Goal: Task Accomplishment & Management: Use online tool/utility

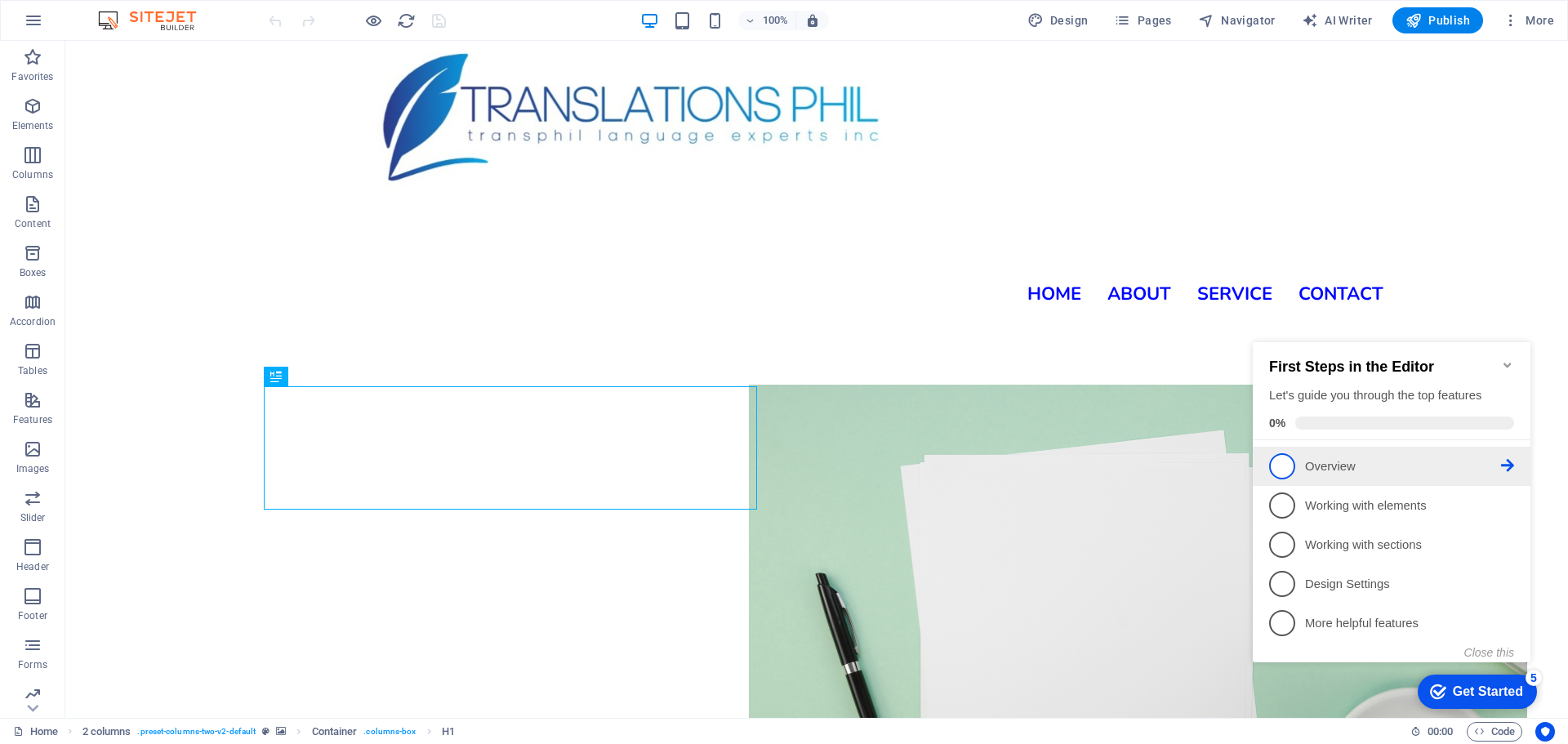
click at [1317, 460] on p "Overview - incomplete" at bounding box center [1402, 467] width 196 height 17
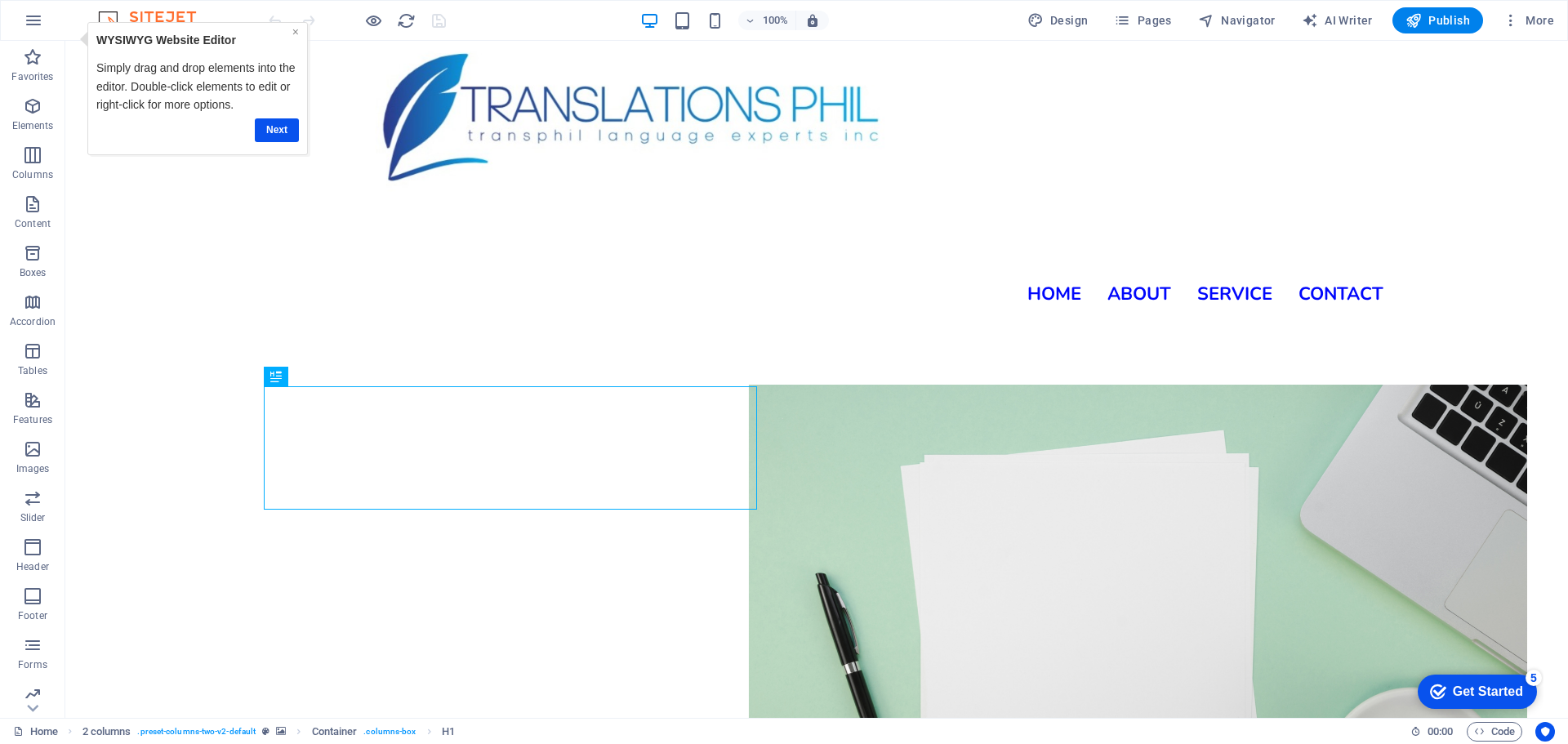
click at [297, 31] on link "×" at bounding box center [296, 32] width 7 height 13
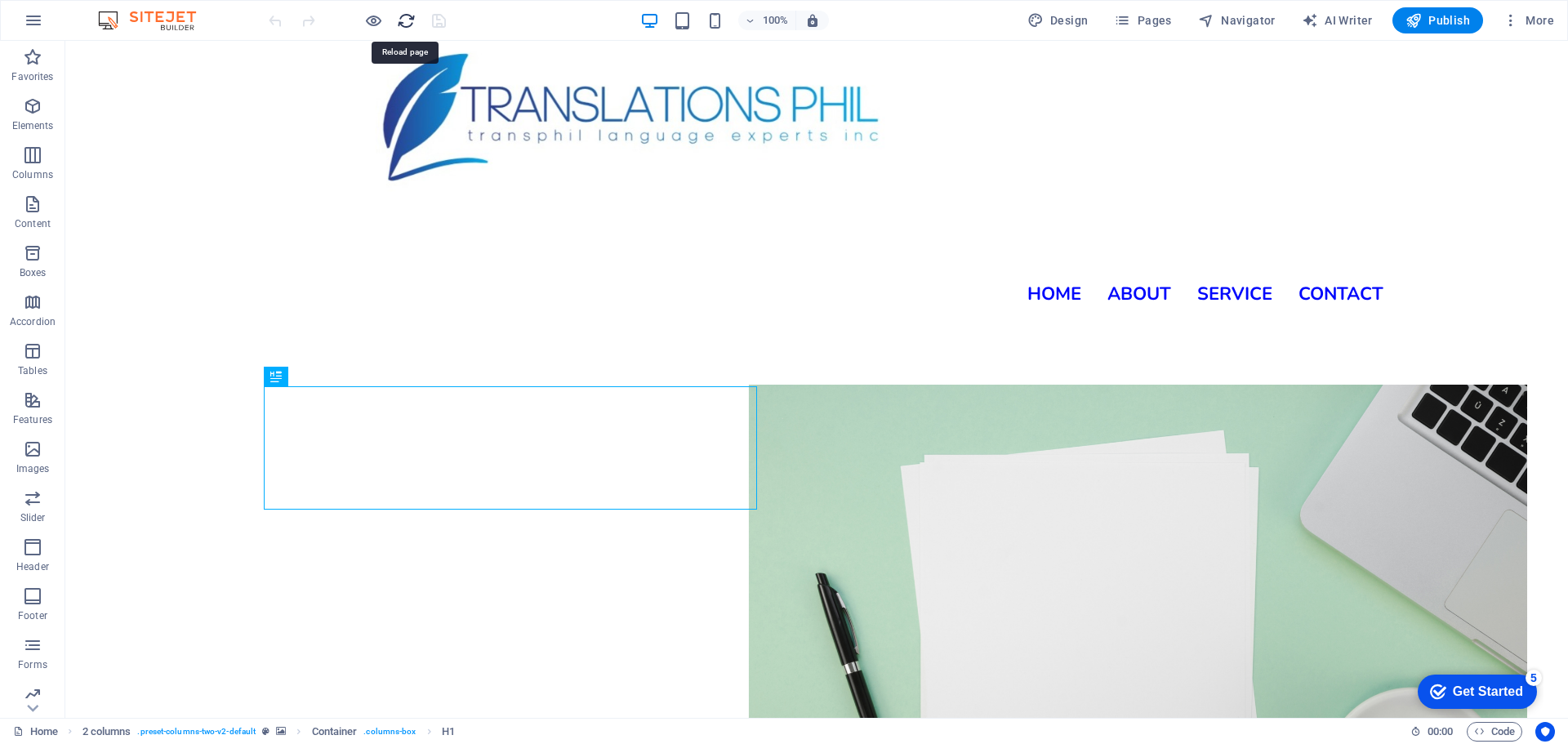
click at [404, 19] on icon "reload" at bounding box center [406, 21] width 19 height 19
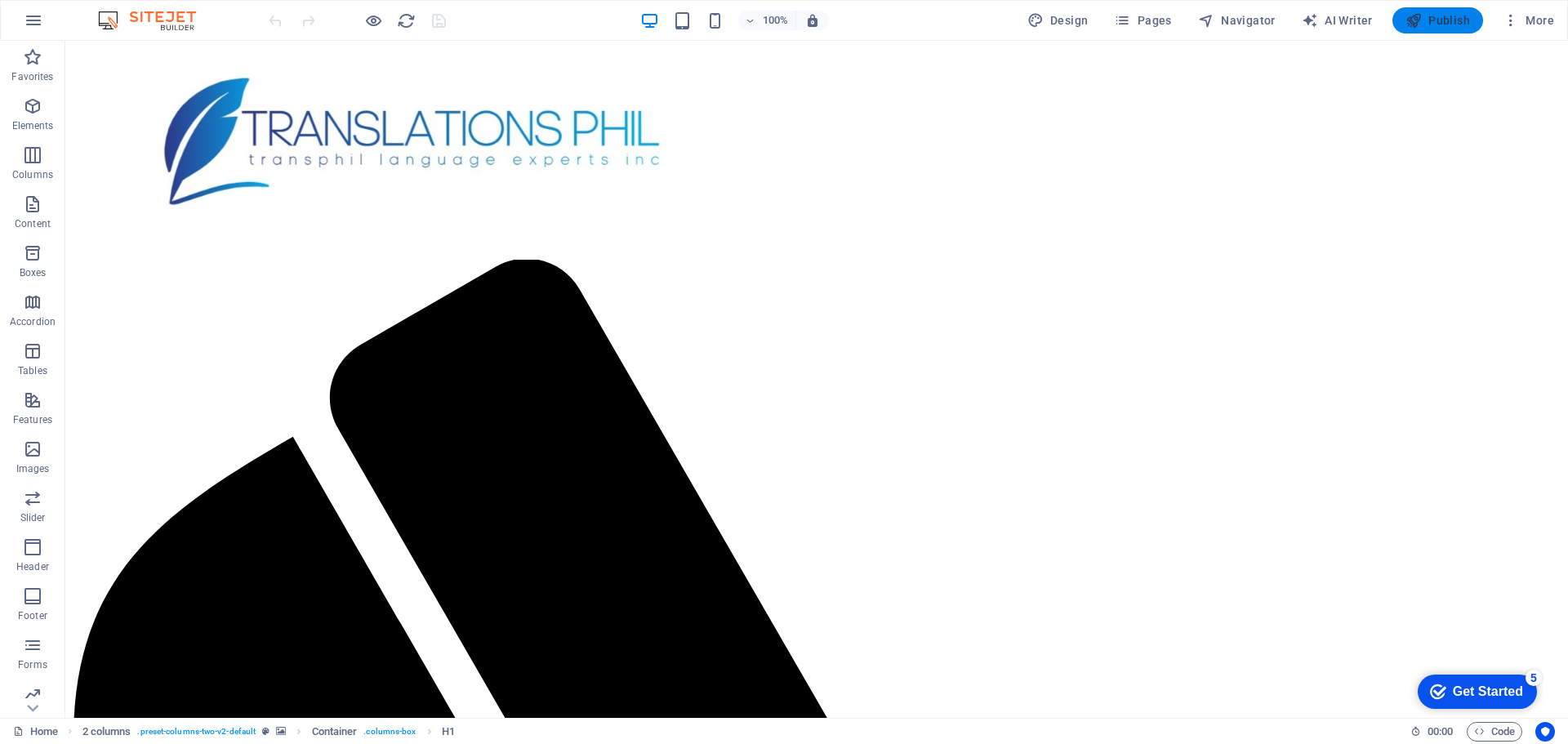
click at [1427, 24] on span "Publish" at bounding box center [1438, 21] width 65 height 16
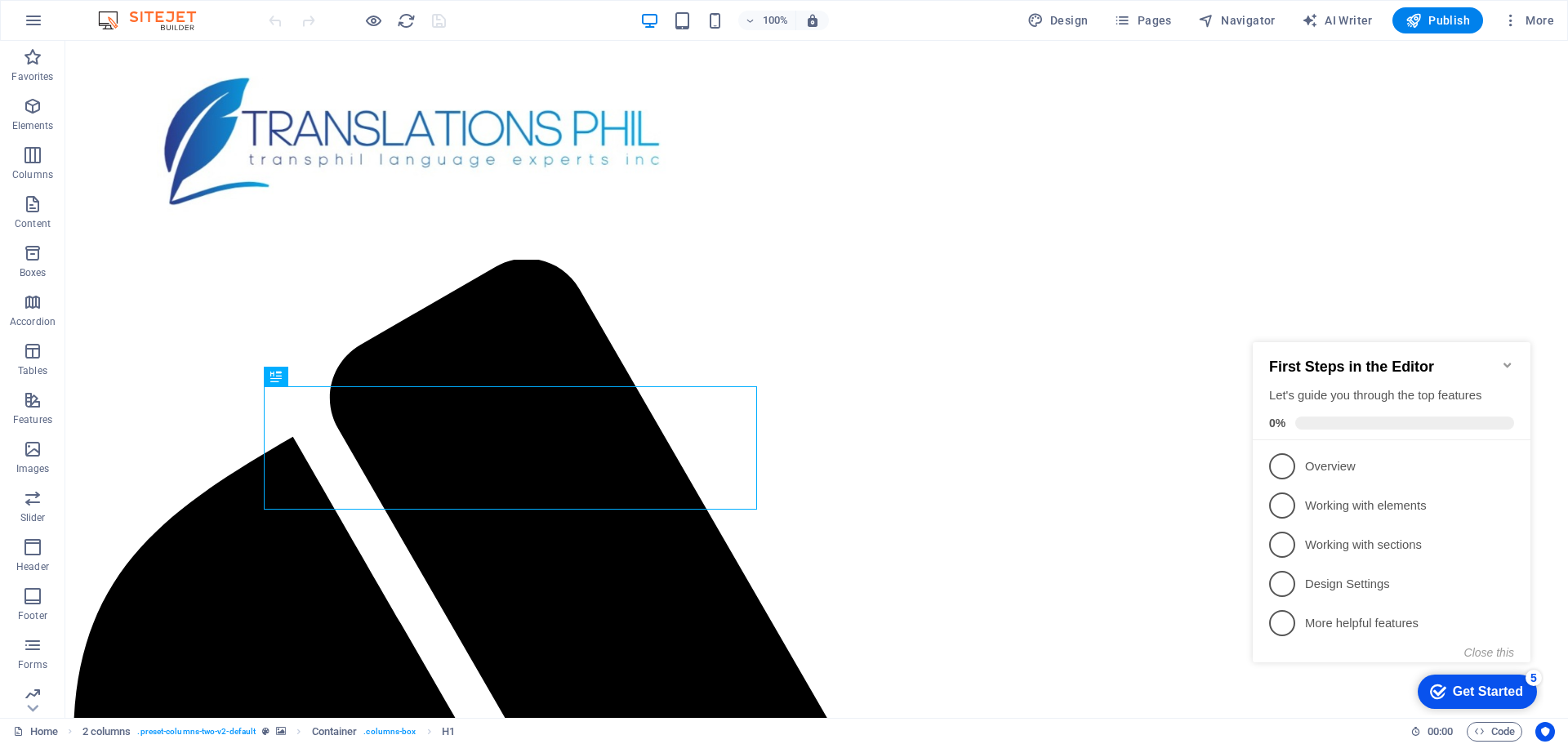
click at [1505, 363] on icon "Minimize checklist" at bounding box center [1506, 365] width 7 height 5
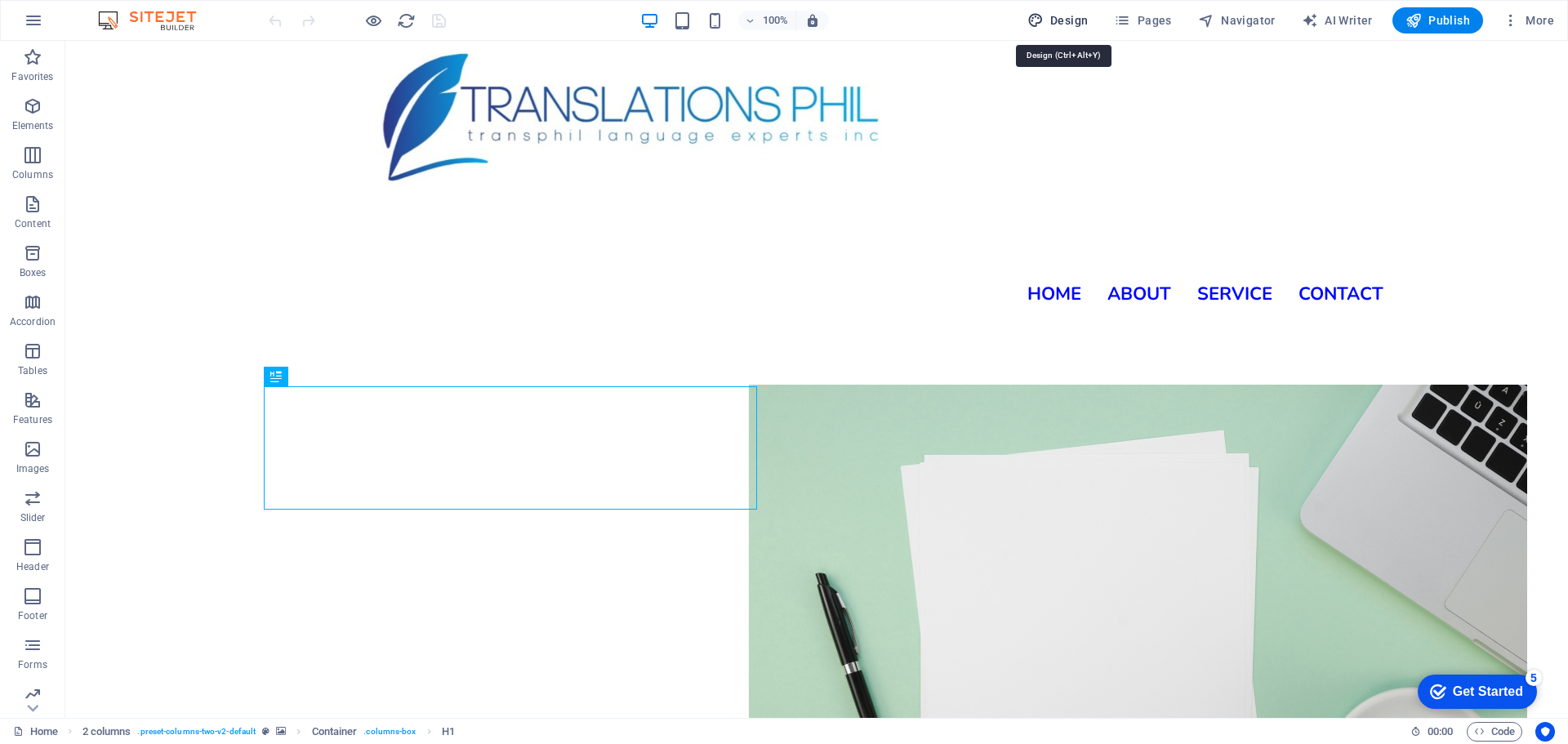
click at [1078, 18] on span "Design" at bounding box center [1058, 21] width 62 height 16
select select "400"
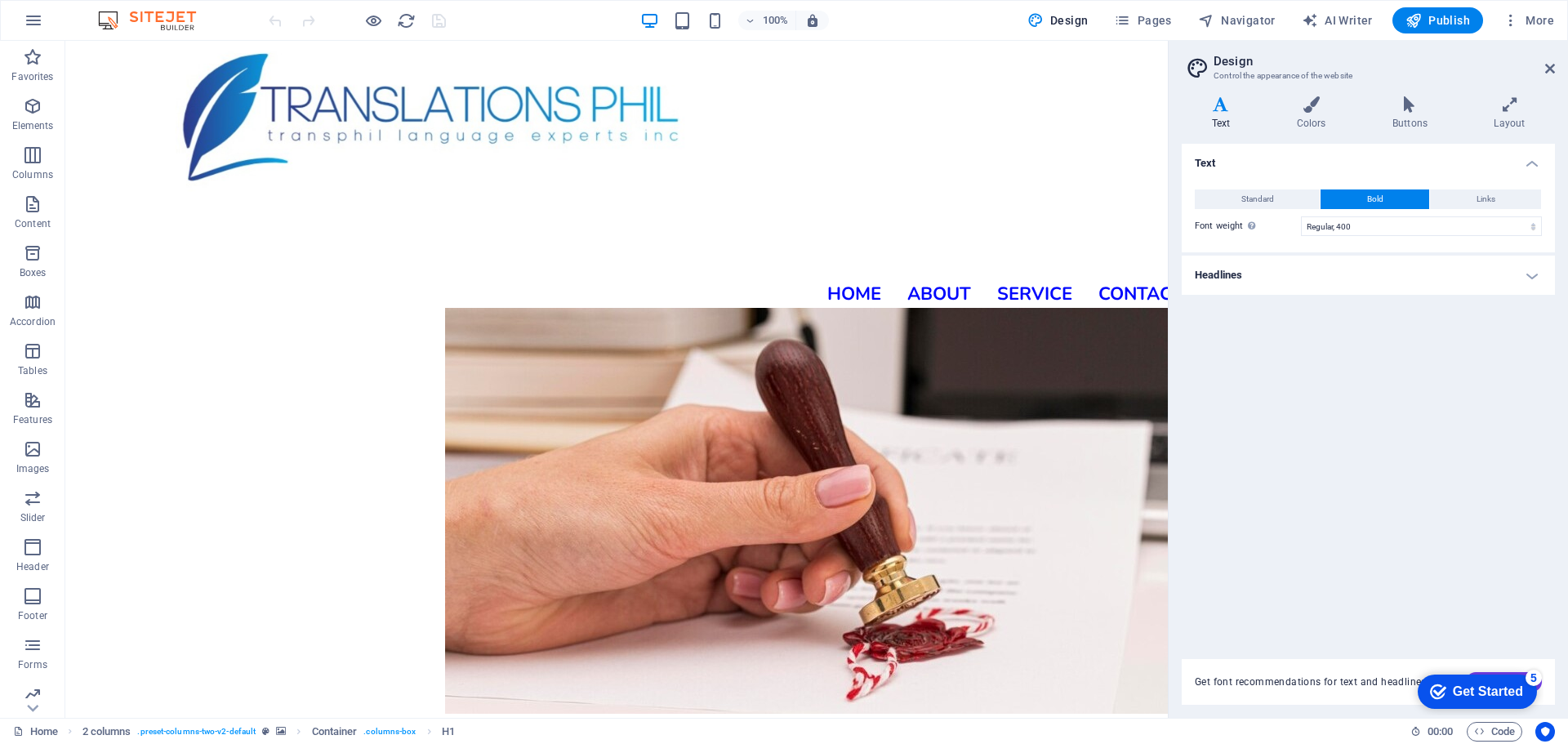
scroll to position [2458, 14]
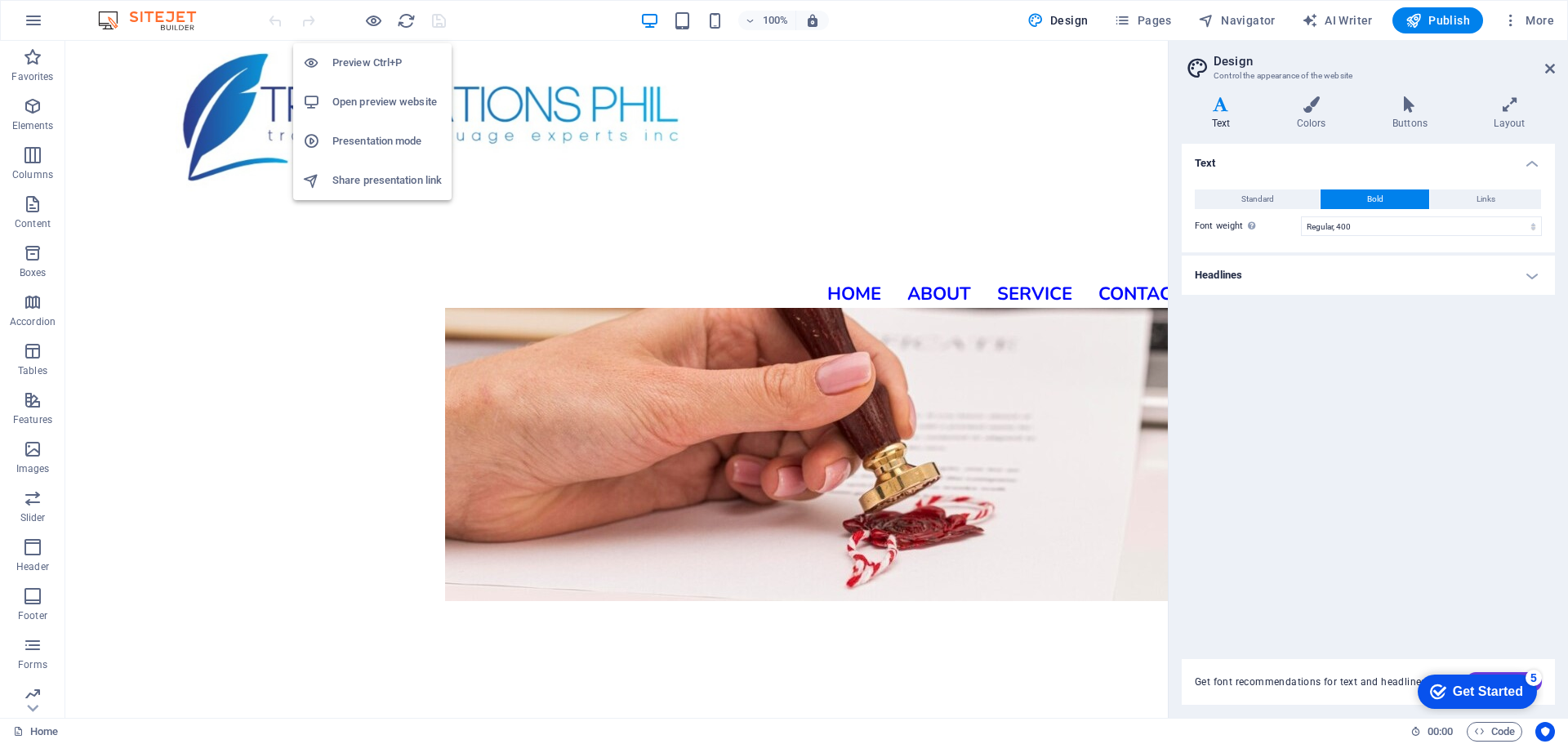
click at [342, 94] on h6 "Open preview website" at bounding box center [386, 103] width 109 height 20
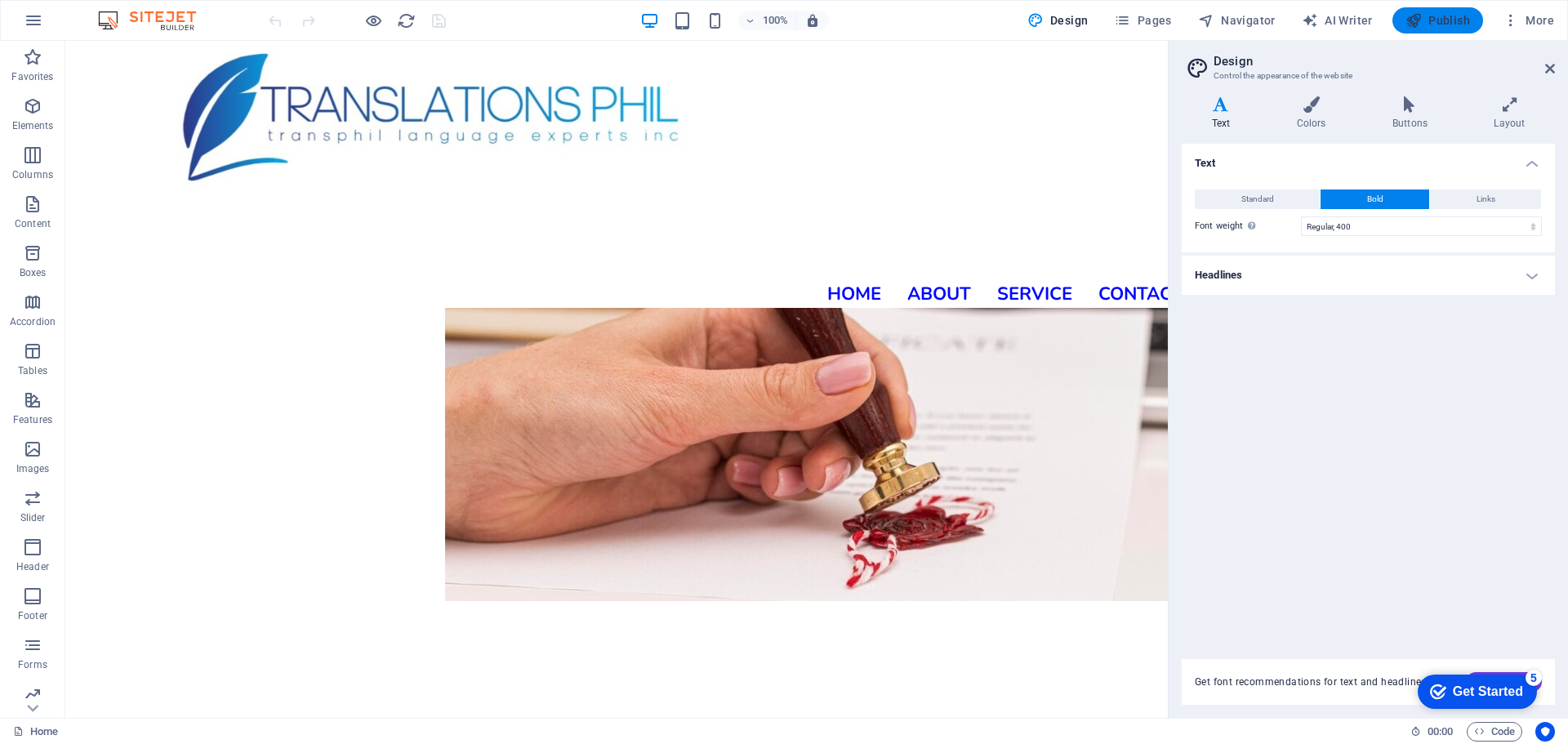
click at [1426, 25] on span "Publish" at bounding box center [1438, 21] width 65 height 16
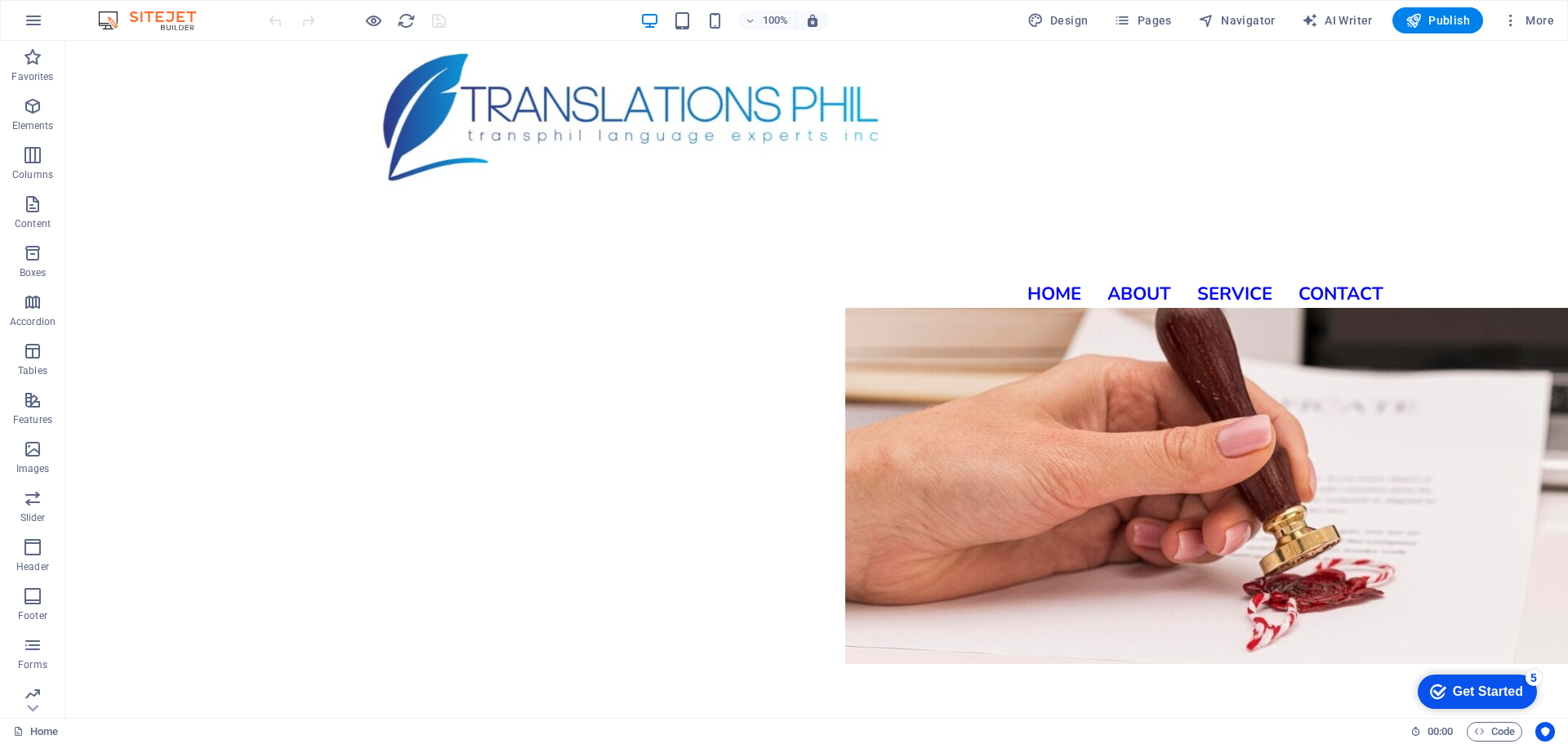
scroll to position [2445, 0]
